Goal: Information Seeking & Learning: Learn about a topic

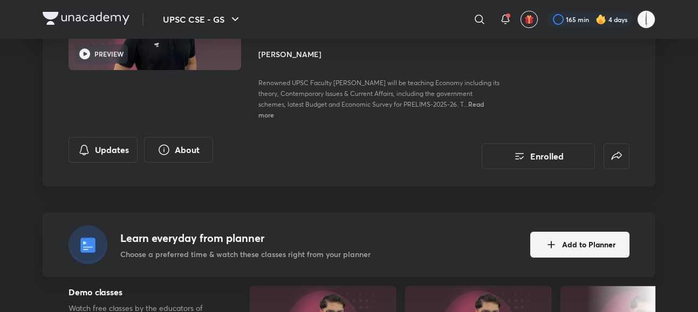
scroll to position [120, 0]
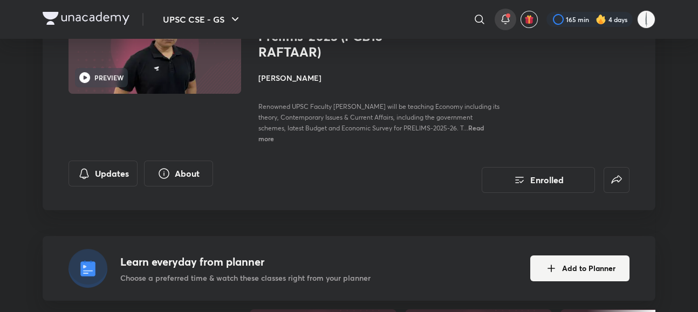
click at [512, 24] on icon at bounding box center [505, 19] width 13 height 13
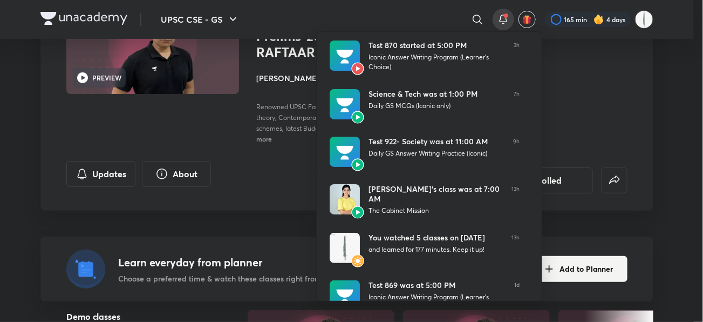
click at [51, 177] on div at bounding box center [351, 161] width 703 height 322
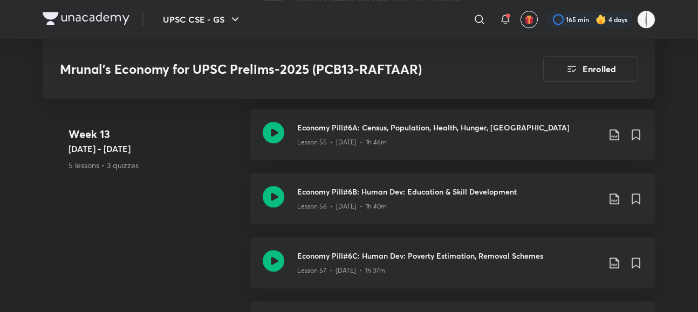
scroll to position [6705, 0]
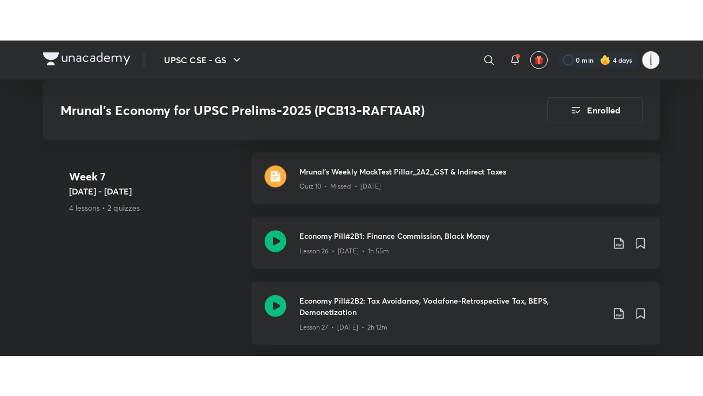
scroll to position [3219, 0]
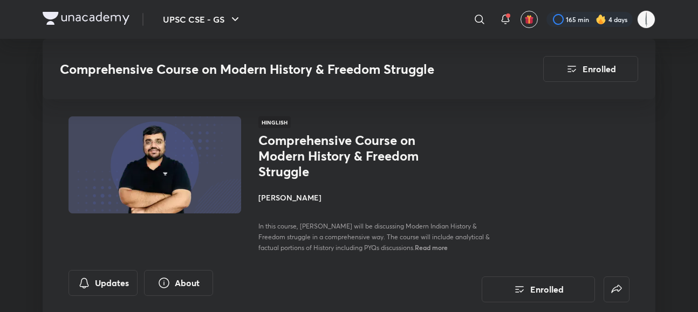
scroll to position [1239, 4]
